Goal: Use online tool/utility

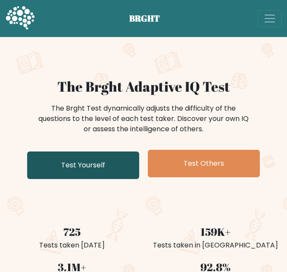
click at [92, 174] on link "Test Yourself" at bounding box center [83, 166] width 112 height 28
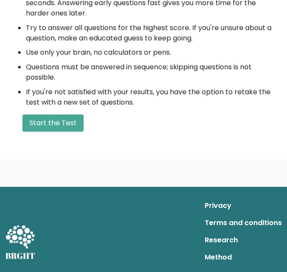
scroll to position [329, 0]
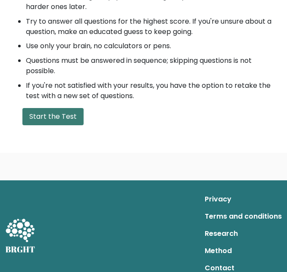
click at [66, 120] on button "Start the Test" at bounding box center [52, 116] width 61 height 17
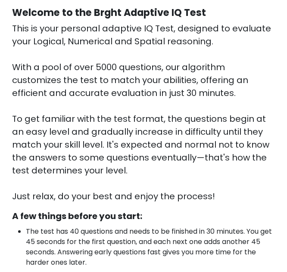
scroll to position [0, 0]
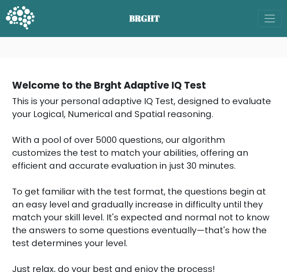
click at [73, 169] on div "This is your personal adaptive IQ Test, designed to evaluate your Logical, Nume…" at bounding box center [143, 185] width 263 height 181
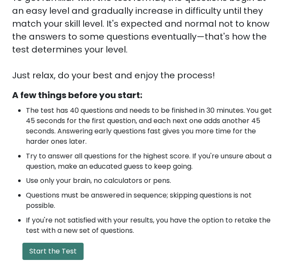
click at [61, 246] on button "Start the Test" at bounding box center [52, 251] width 61 height 17
click at [59, 251] on button "Start the Test" at bounding box center [52, 251] width 61 height 17
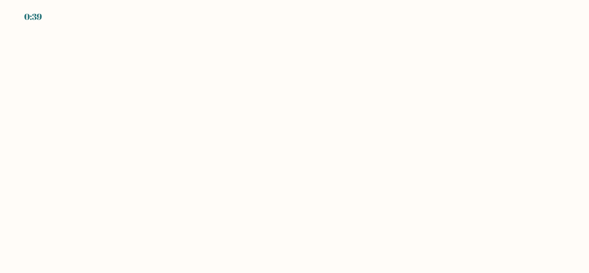
click at [293, 122] on body "0:39" at bounding box center [294, 136] width 589 height 273
click at [227, 153] on body "0:38" at bounding box center [294, 136] width 589 height 273
click at [229, 154] on body "0:37" at bounding box center [294, 136] width 589 height 273
click at [293, 257] on body "0:35" at bounding box center [294, 136] width 589 height 273
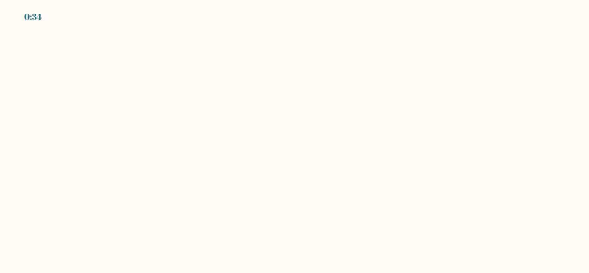
click at [293, 257] on body "0:34" at bounding box center [294, 136] width 589 height 273
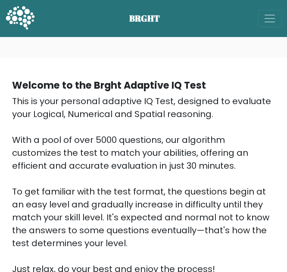
scroll to position [194, 0]
